Goal: Information Seeking & Learning: Learn about a topic

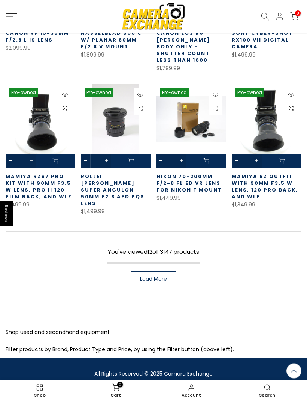
scroll to position [356, 0]
click at [156, 277] on span "Load More" at bounding box center [153, 279] width 27 height 5
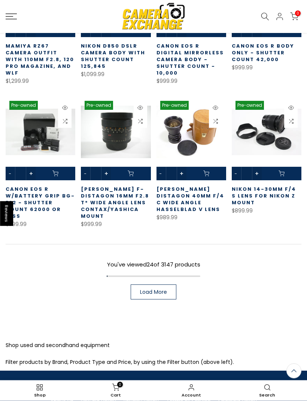
scroll to position [772, 0]
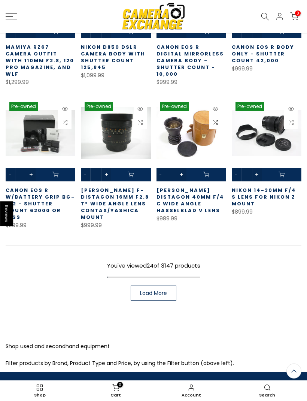
click at [161, 286] on link "Load More" at bounding box center [154, 293] width 46 height 15
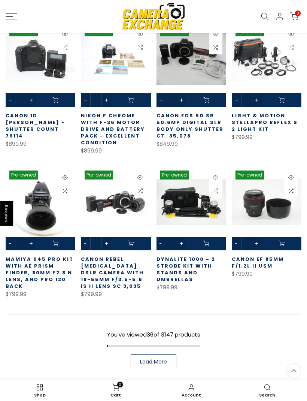
scroll to position [1147, 0]
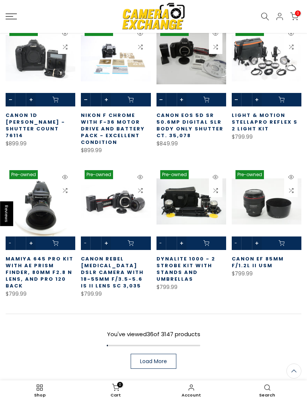
click at [161, 359] on span "Load More" at bounding box center [153, 361] width 27 height 5
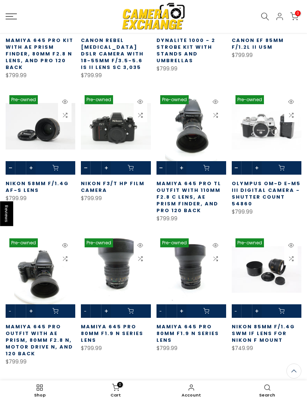
scroll to position [1370, 0]
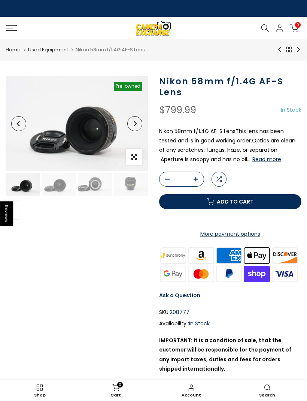
click at [253, 162] on button "Read more" at bounding box center [267, 159] width 29 height 7
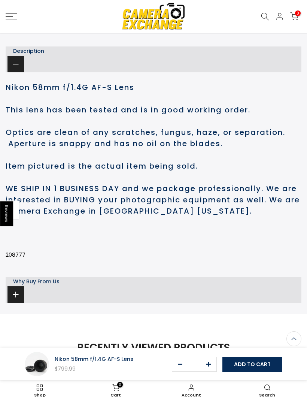
scroll to position [423, 0]
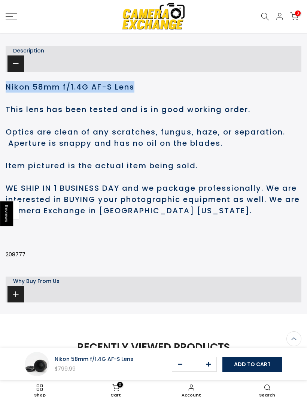
click at [19, 72] on span at bounding box center [15, 63] width 16 height 16
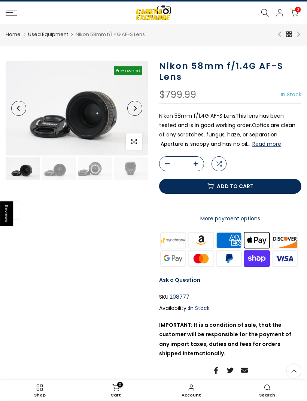
scroll to position [0, 0]
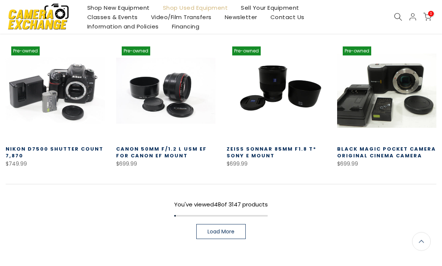
scroll to position [479, 0]
click at [226, 234] on span "Load More" at bounding box center [221, 231] width 27 height 5
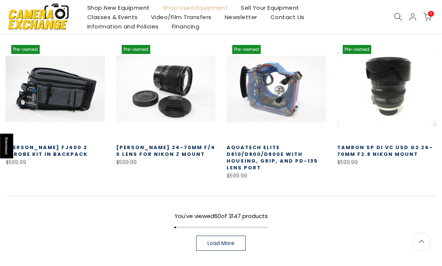
scroll to position [913, 0]
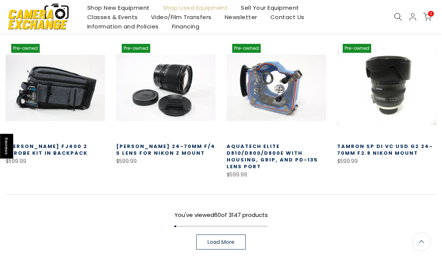
click at [223, 240] on span "Load More" at bounding box center [221, 242] width 27 height 5
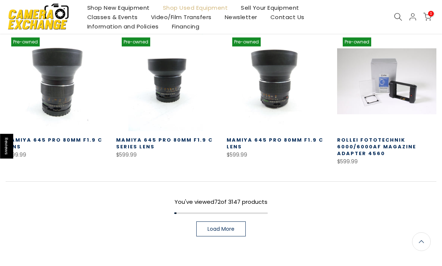
scroll to position [1373, 0]
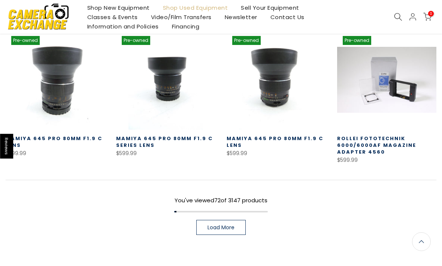
click at [222, 225] on span "Load More" at bounding box center [221, 227] width 27 height 5
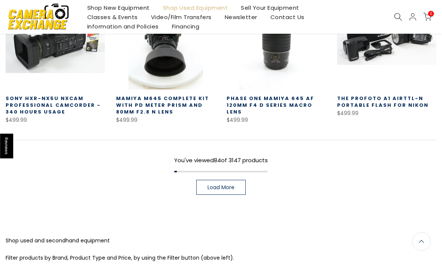
scroll to position [1851, 0]
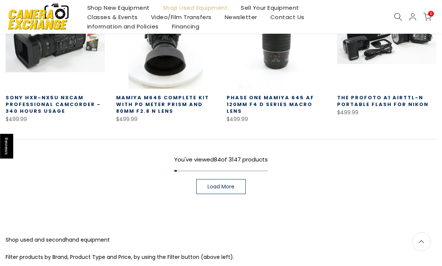
click at [232, 184] on link "Load More" at bounding box center [220, 186] width 49 height 15
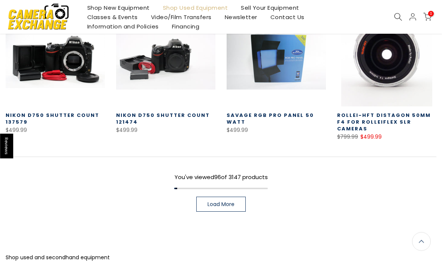
scroll to position [2280, 0]
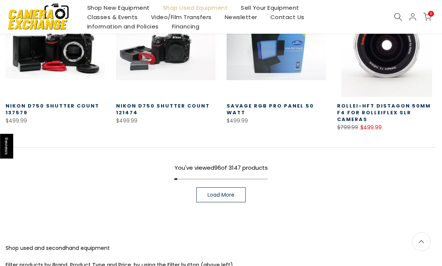
click at [229, 187] on link "Load More" at bounding box center [220, 194] width 49 height 15
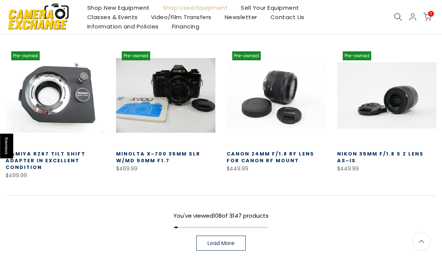
scroll to position [2680, 0]
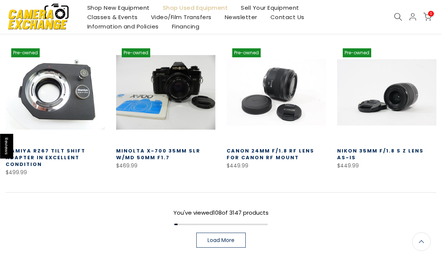
click at [228, 238] on span "Load More" at bounding box center [221, 240] width 27 height 5
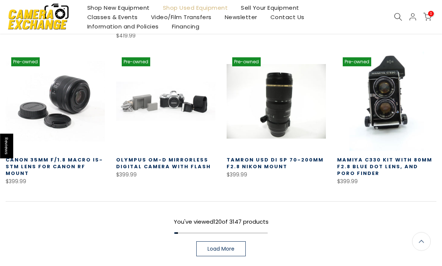
scroll to position [3110, 0]
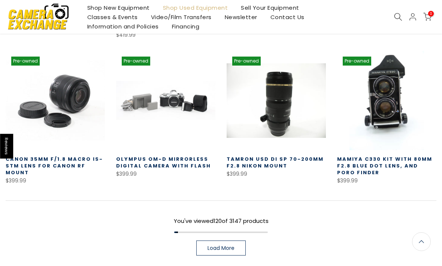
click at [229, 246] on span "Load More" at bounding box center [221, 248] width 27 height 5
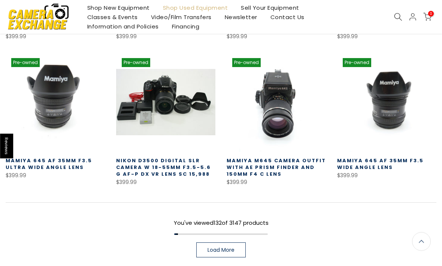
scroll to position [3546, 0]
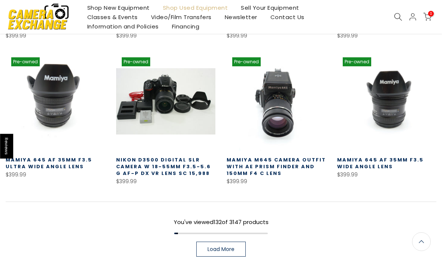
click at [227, 247] on span "Load More" at bounding box center [221, 249] width 27 height 5
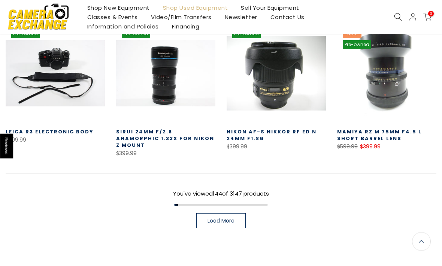
scroll to position [4015, 0]
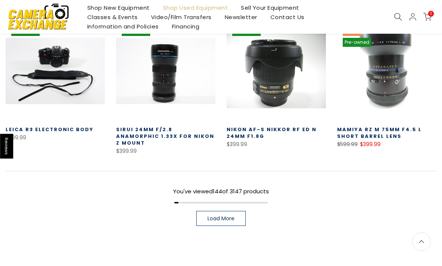
click at [223, 216] on span "Load More" at bounding box center [221, 218] width 27 height 5
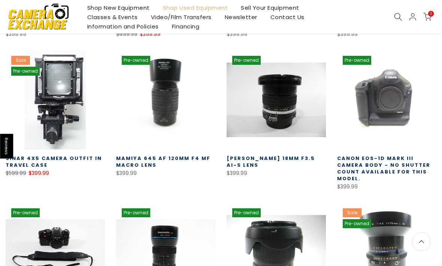
scroll to position [3832, 0]
